Goal: Task Accomplishment & Management: Complete application form

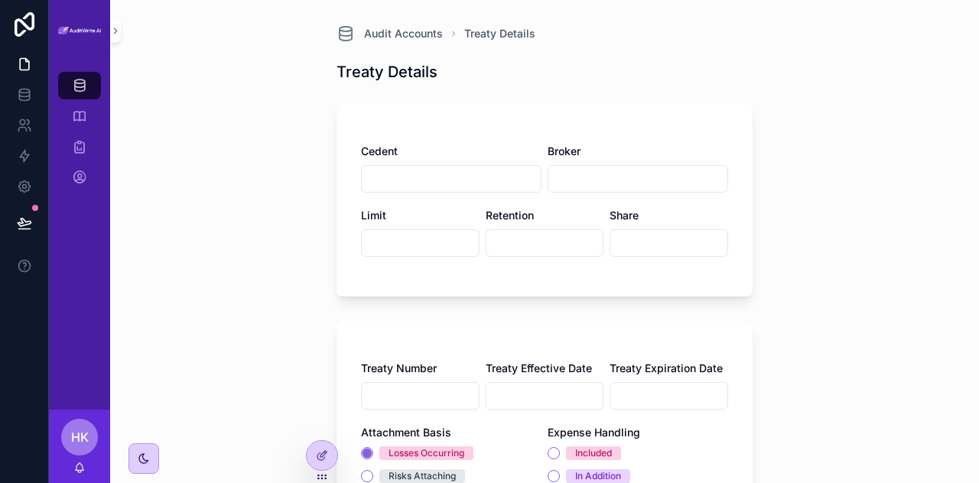
scroll to position [302, 0]
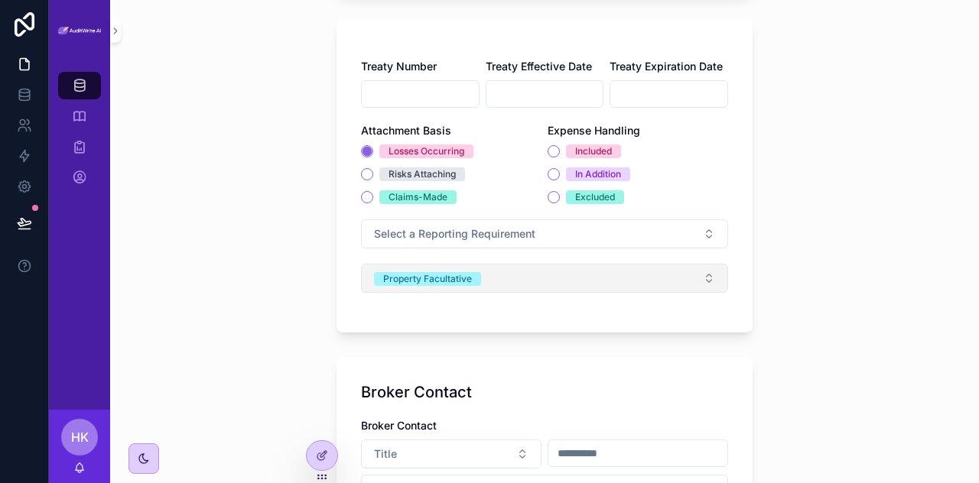
click at [648, 270] on button "Property Facultative" at bounding box center [544, 278] width 367 height 29
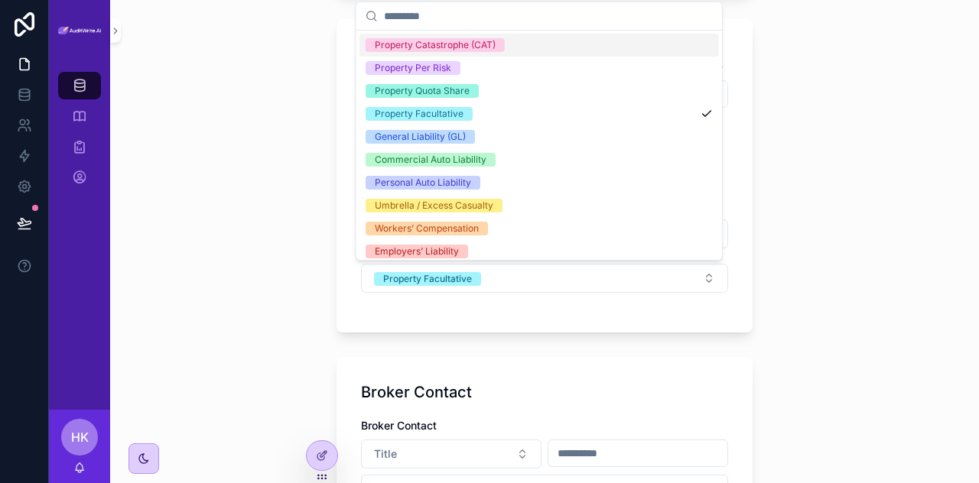
click at [766, 290] on div "Audit Accounts Treaty Details Treaty Details Cedent Broker Limit Retention Shar…" at bounding box center [544, 241] width 869 height 483
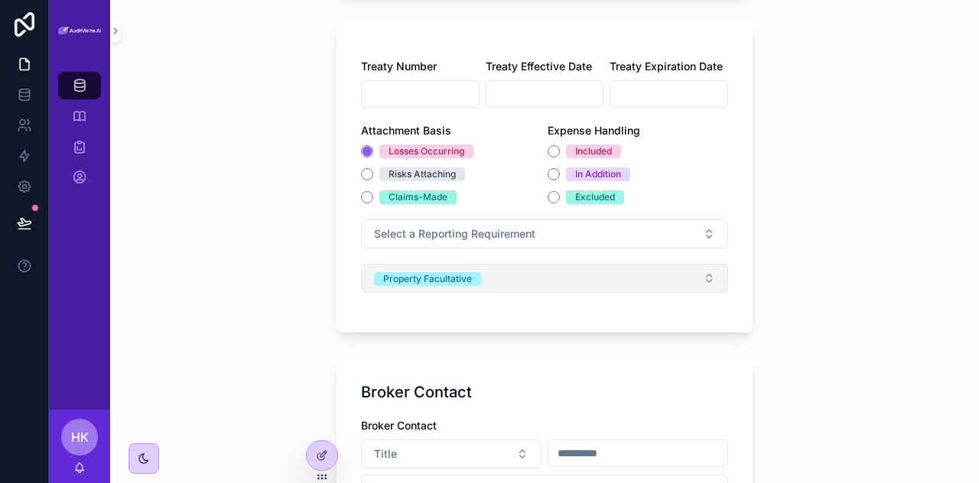
click at [659, 286] on button "Property Facultative" at bounding box center [544, 278] width 367 height 29
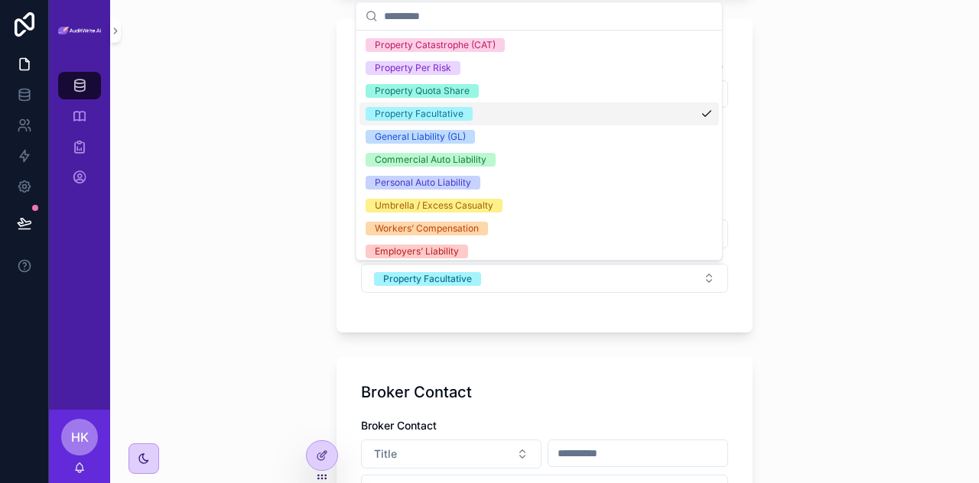
click at [684, 115] on div "Property Facultative" at bounding box center [538, 113] width 359 height 23
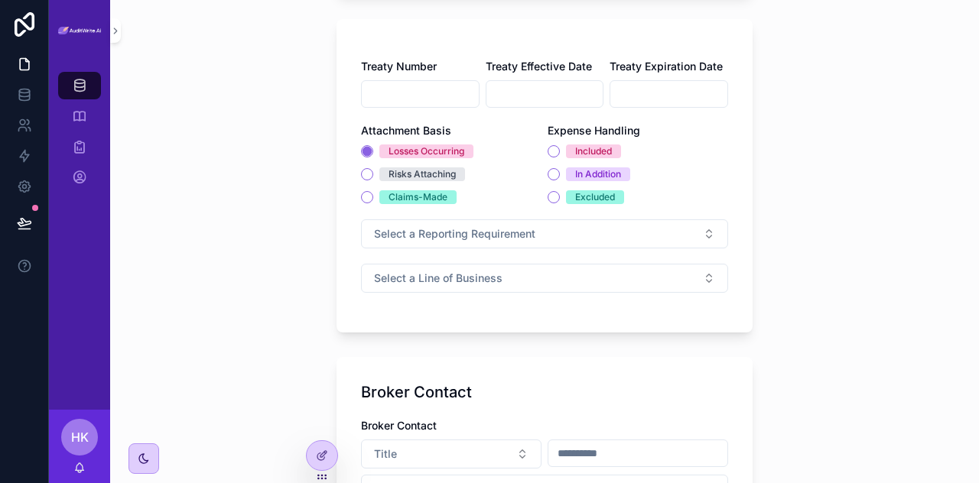
click at [866, 249] on div "Audit Accounts Treaty Details Treaty Details Cedent Broker Limit Retention Shar…" at bounding box center [544, 241] width 869 height 483
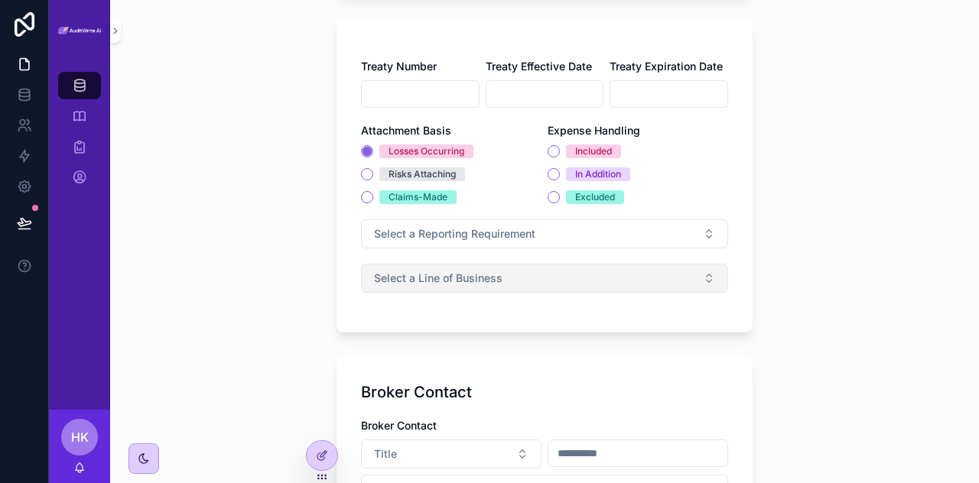
click at [666, 264] on button "Select a Line of Business" at bounding box center [544, 278] width 367 height 29
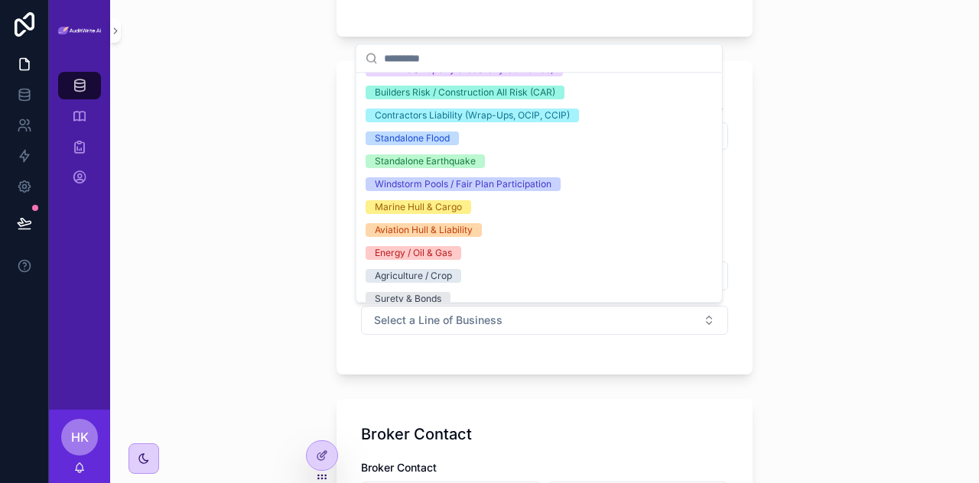
scroll to position [315, 0]
drag, startPoint x: 486, startPoint y: 122, endPoint x: 792, endPoint y: 353, distance: 383.9
click at [792, 353] on div "Audit Accounts Treaty Details Treaty Details Cedent Broker Limit Retention Shar…" at bounding box center [544, 241] width 869 height 483
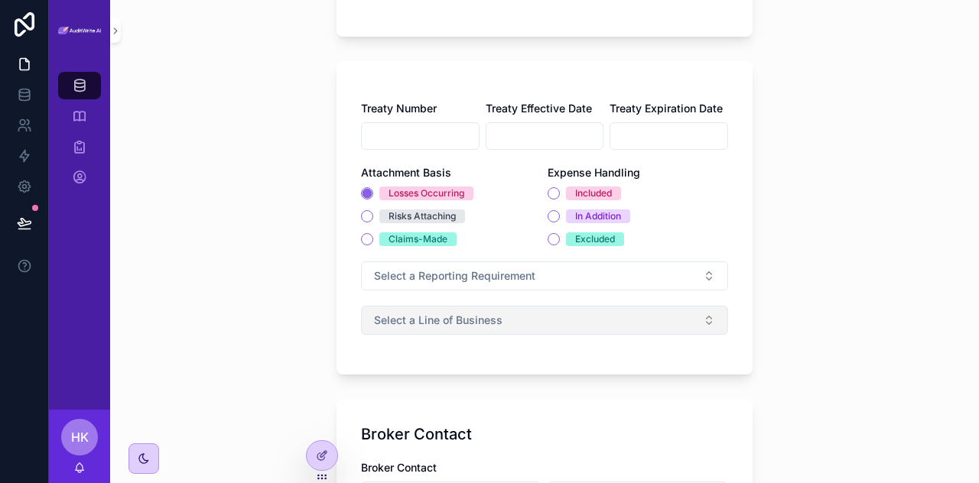
click at [664, 332] on button "Select a Line of Business" at bounding box center [544, 320] width 367 height 29
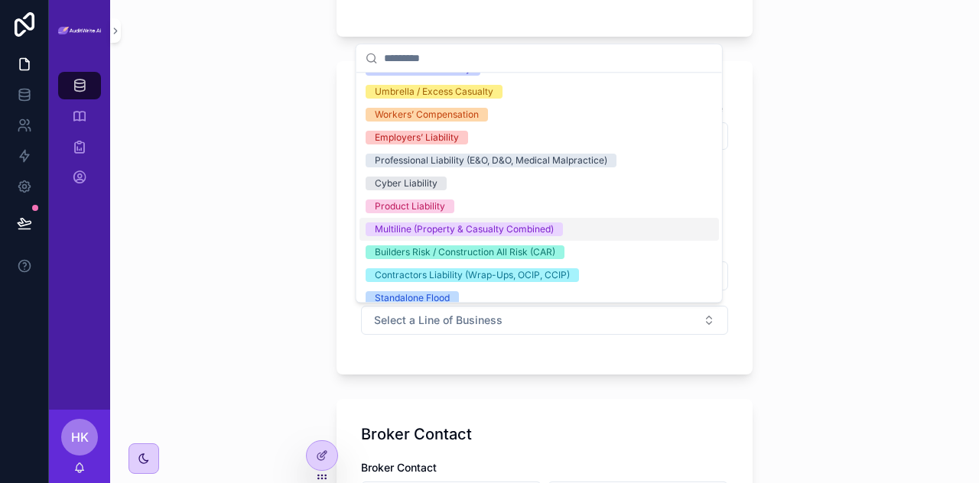
scroll to position [0, 0]
